Goal: Find specific page/section: Find specific page/section

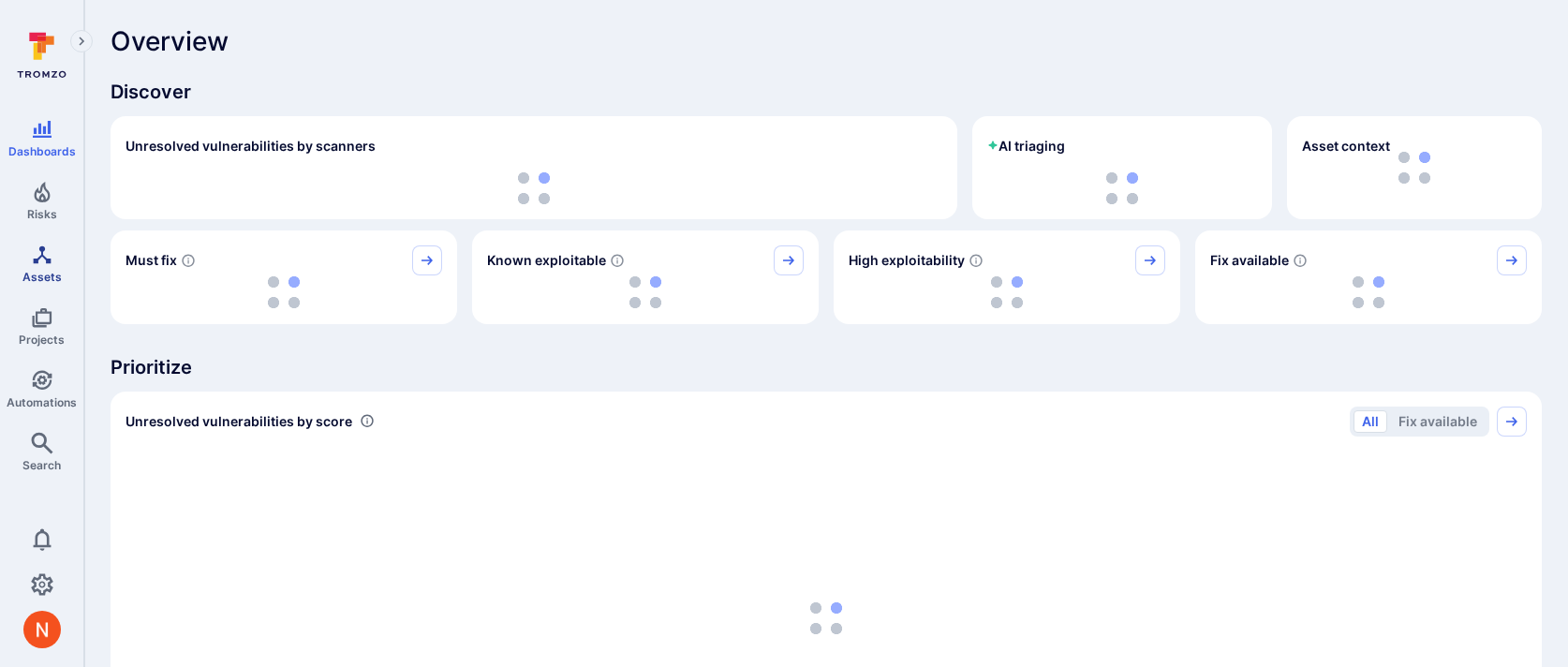
click at [37, 270] on span "Assets" at bounding box center [41, 277] width 39 height 14
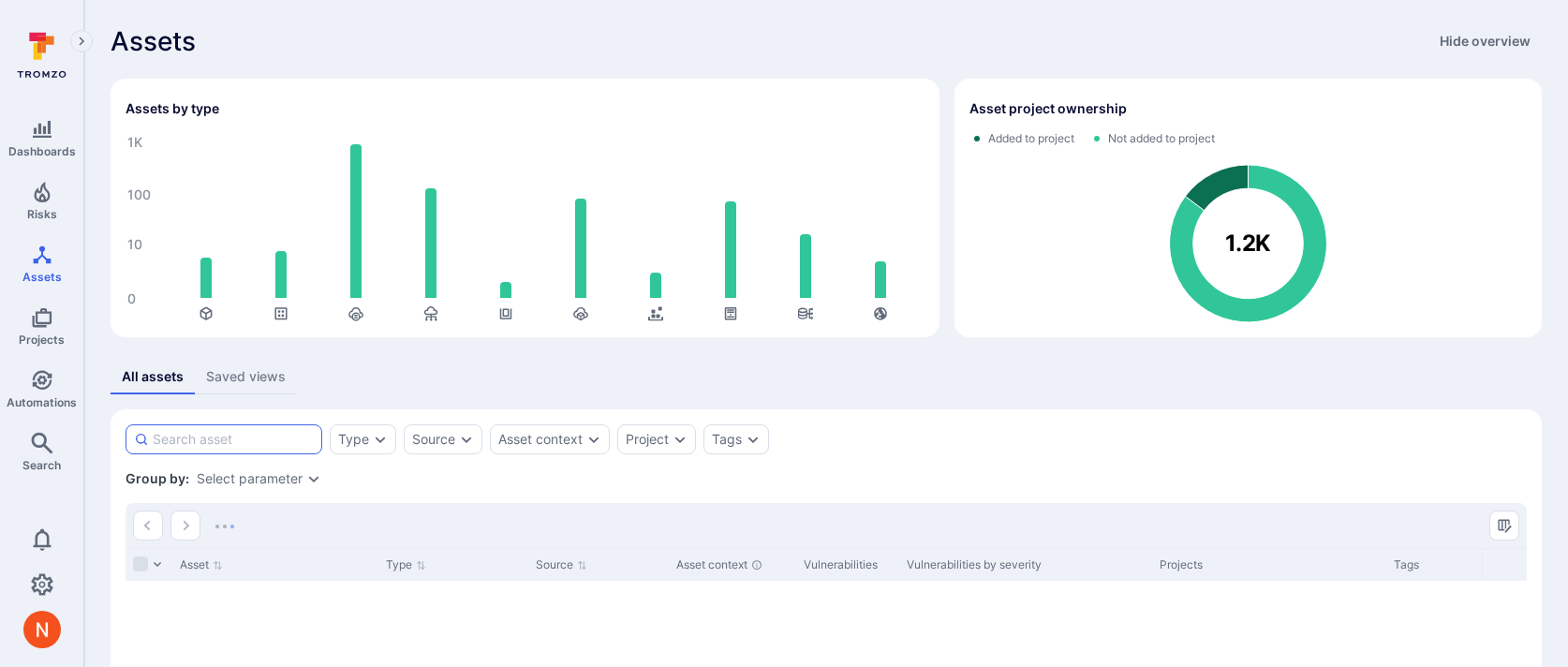
click at [262, 437] on input at bounding box center [233, 439] width 161 height 19
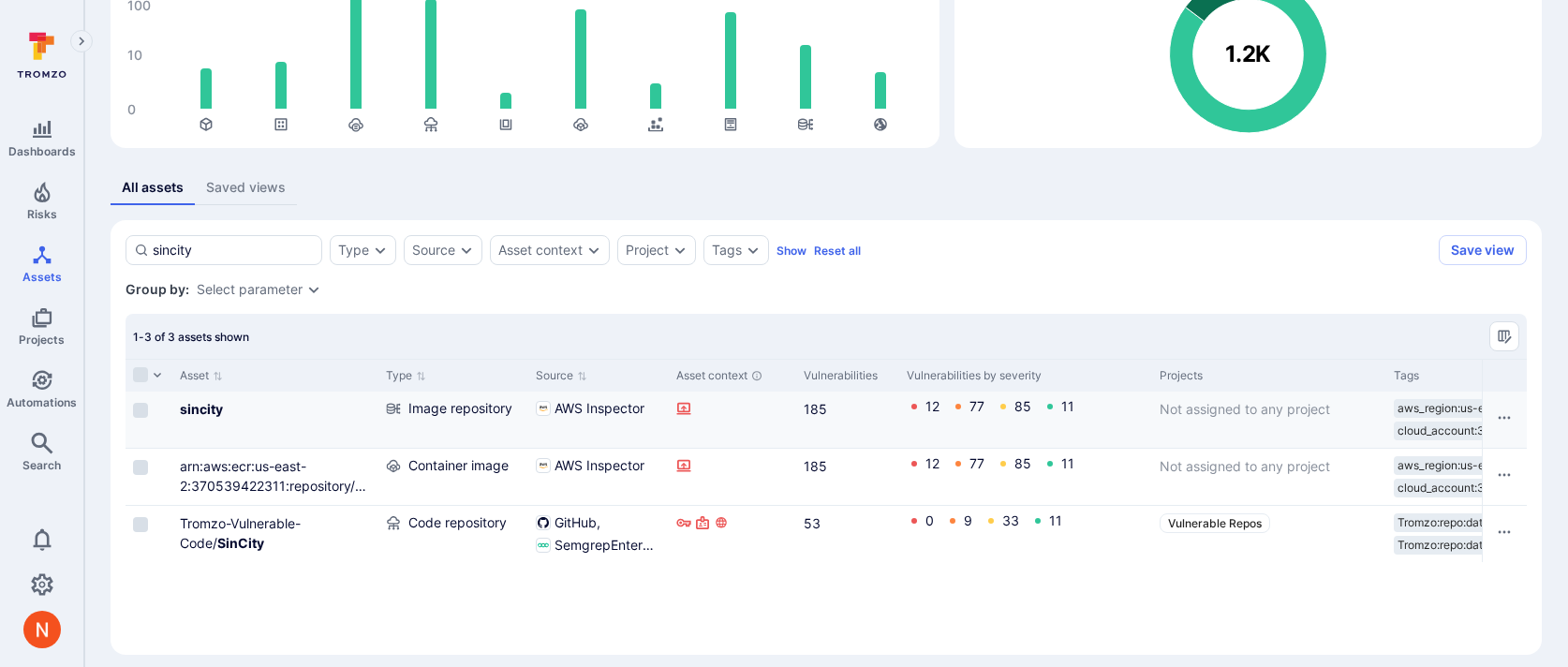
scroll to position [203, 0]
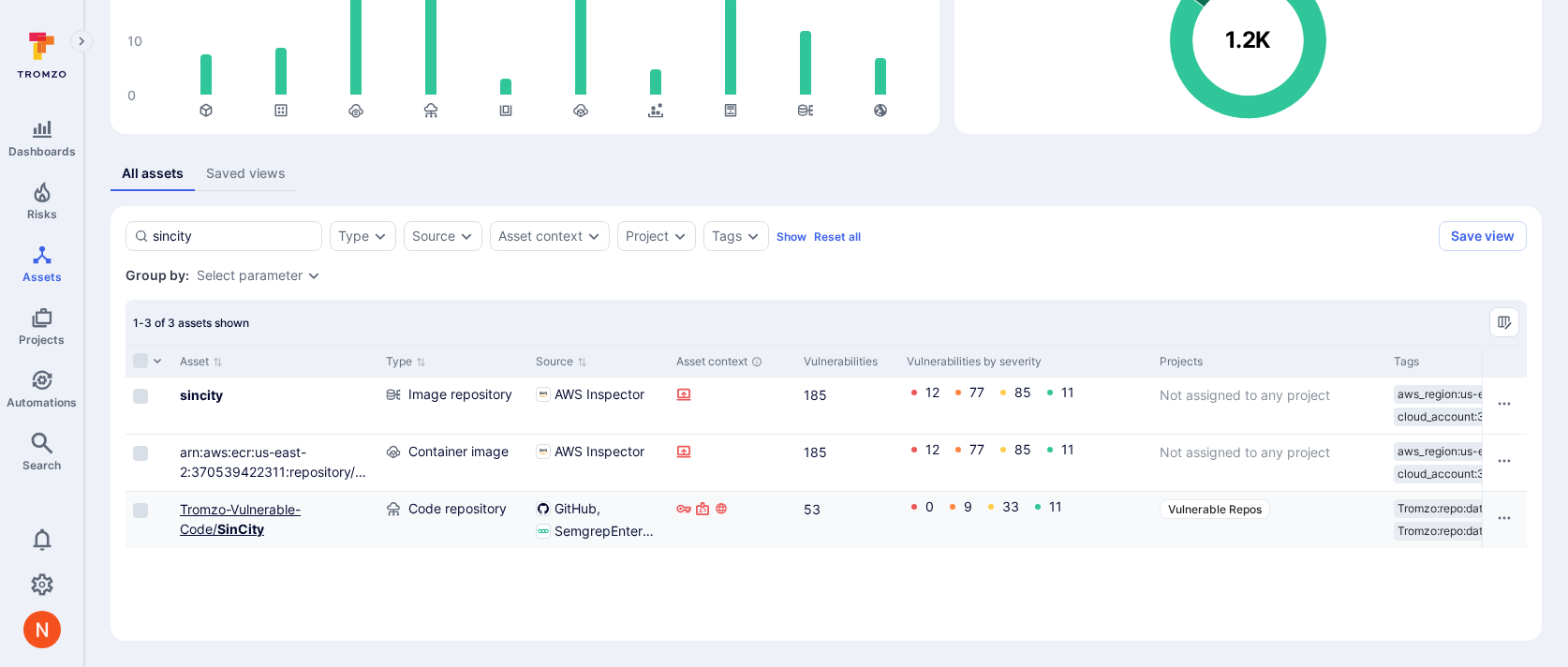
type input "sincity"
click at [231, 507] on link "Tromzo-Vulnerable-Code/ SinCity" at bounding box center [240, 519] width 121 height 35
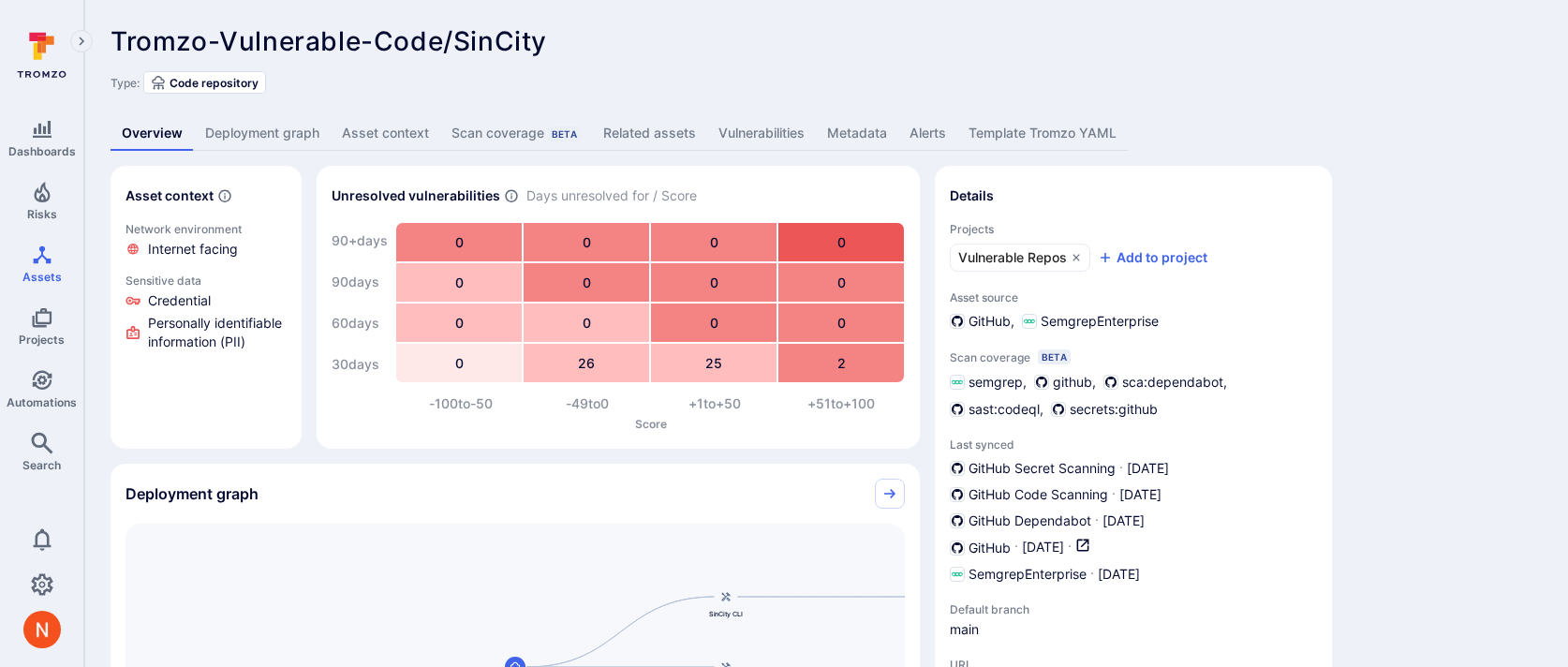
click at [231, 139] on link "Deployment graph" at bounding box center [262, 133] width 137 height 34
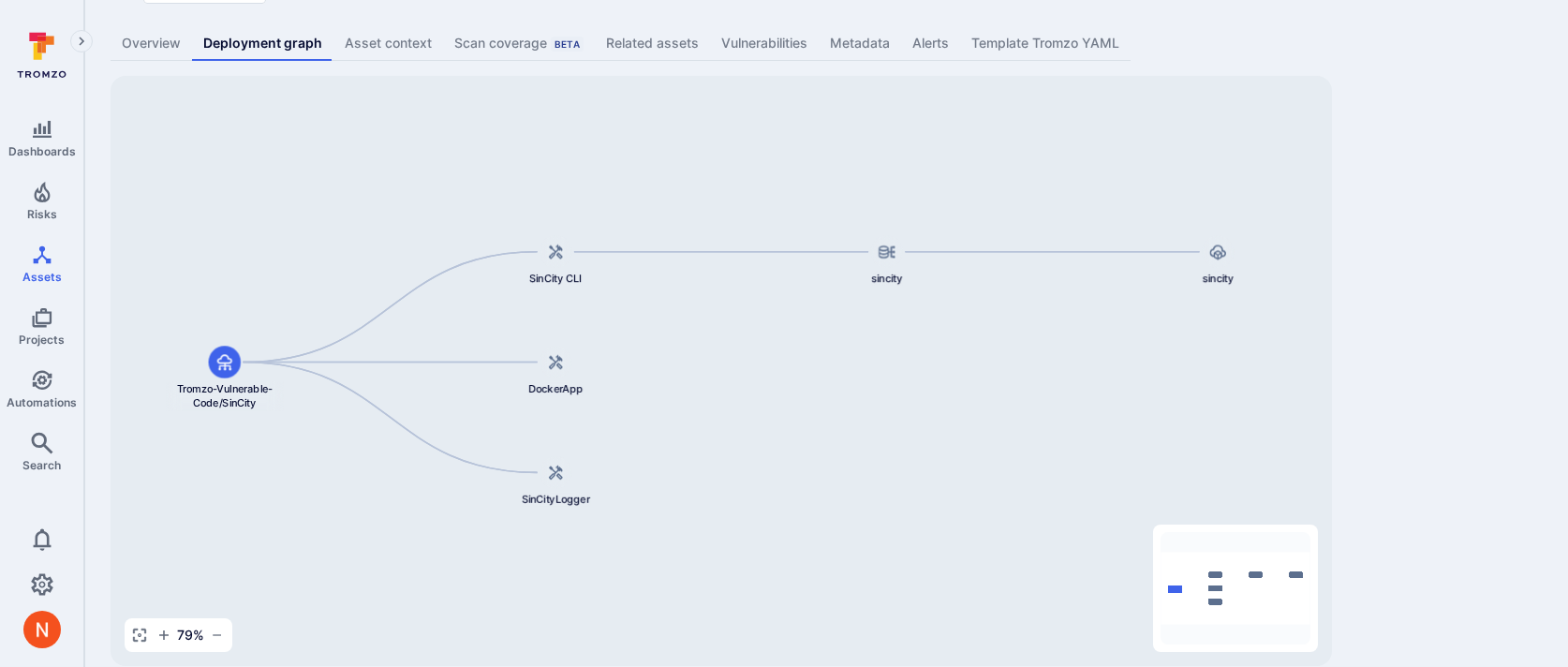
scroll to position [91, 0]
